Goal: Task Accomplishment & Management: Use online tool/utility

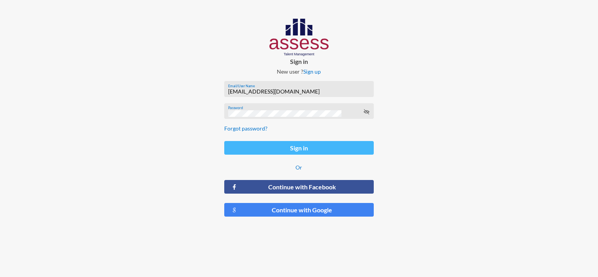
click at [288, 146] on button "Sign in" at bounding box center [299, 148] width 150 height 14
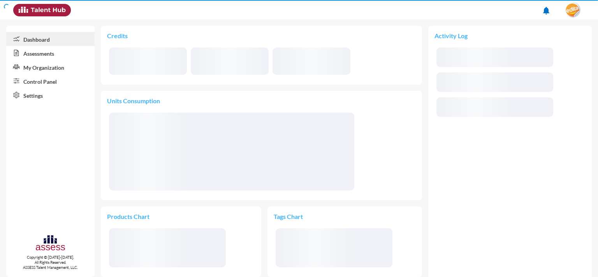
click at [39, 58] on link "Assessments" at bounding box center [50, 53] width 88 height 14
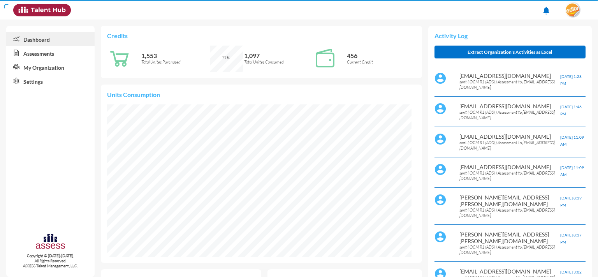
scroll to position [70, 140]
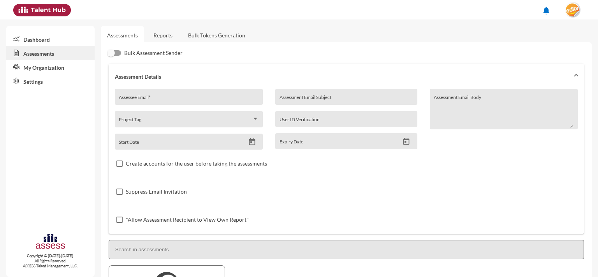
click at [171, 43] on link "Reports" at bounding box center [163, 35] width 32 height 19
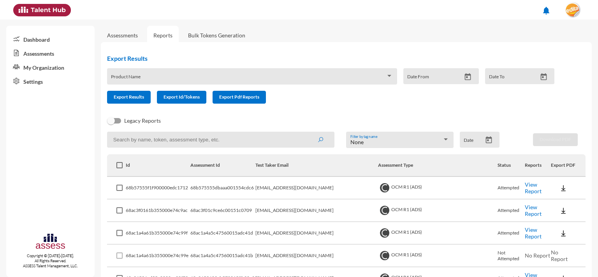
click at [529, 233] on link "View Report" at bounding box center [533, 232] width 17 height 13
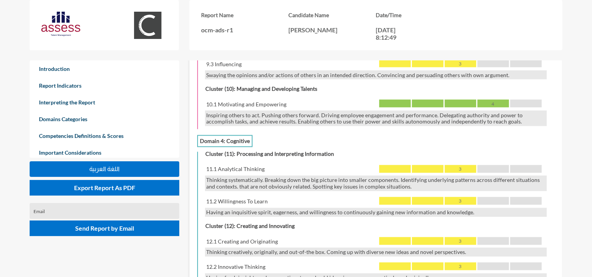
scroll to position [1604, 0]
